Goal: Information Seeking & Learning: Learn about a topic

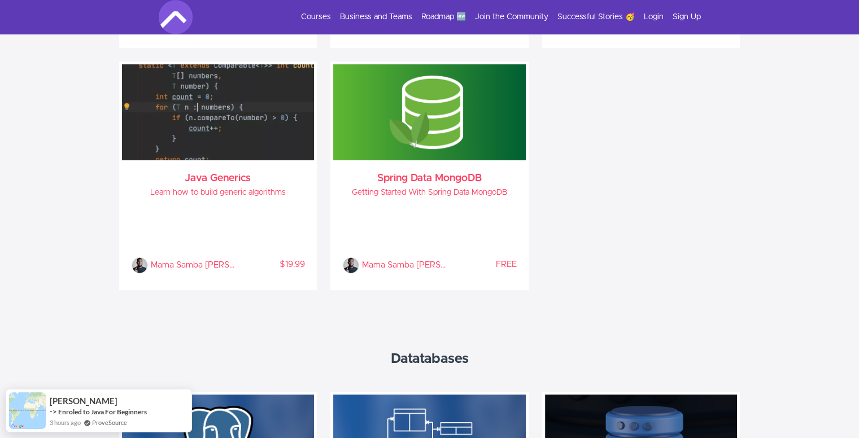
scroll to position [1428, 0]
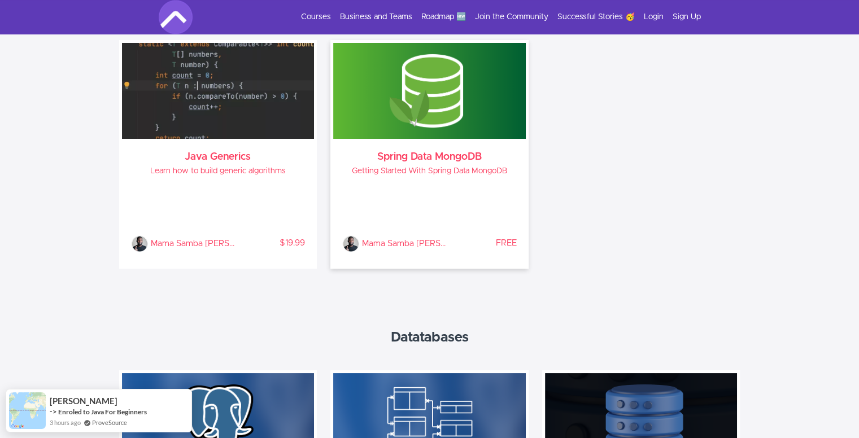
click at [453, 157] on h3 "Spring Data MongoDB" at bounding box center [429, 156] width 174 height 9
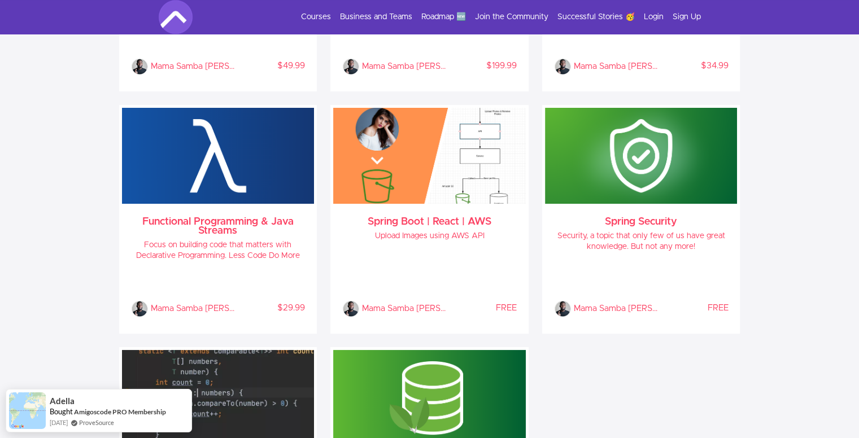
scroll to position [1118, 0]
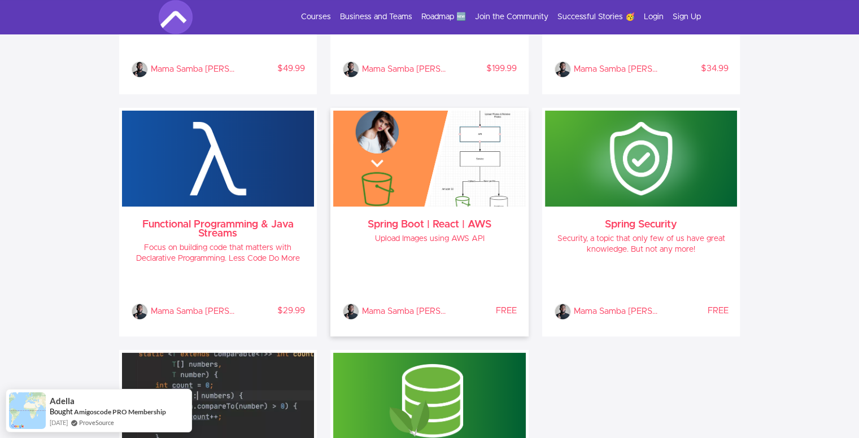
click at [494, 250] on div "Spring Boot | React | AWS Upload Images using AWS API Mama Samba Braima Nelson …" at bounding box center [429, 270] width 192 height 127
